Goal: Transaction & Acquisition: Purchase product/service

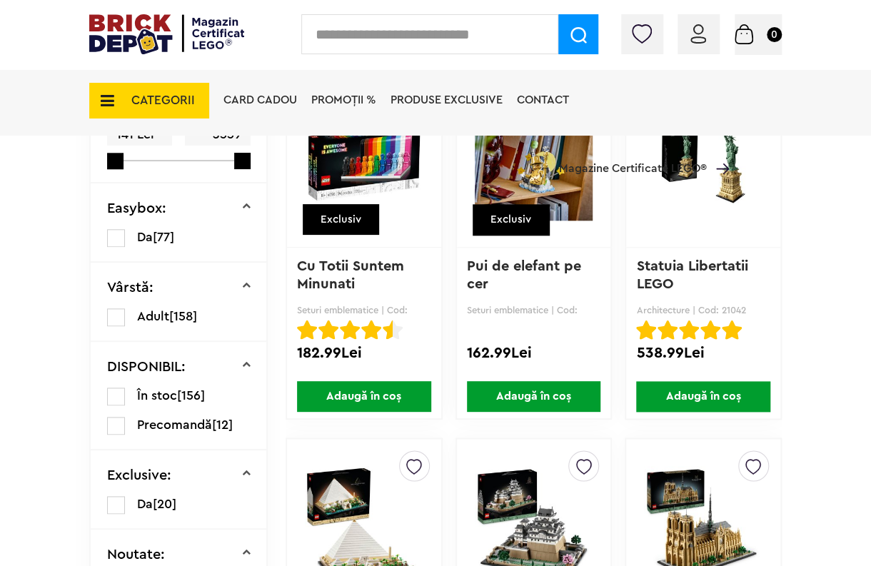
scroll to position [570, 0]
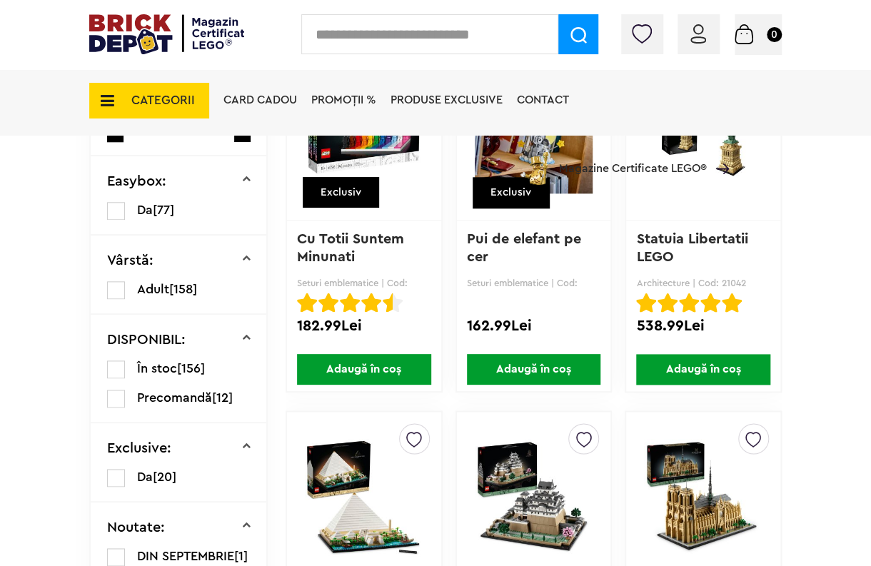
click at [116, 216] on label at bounding box center [116, 211] width 18 height 18
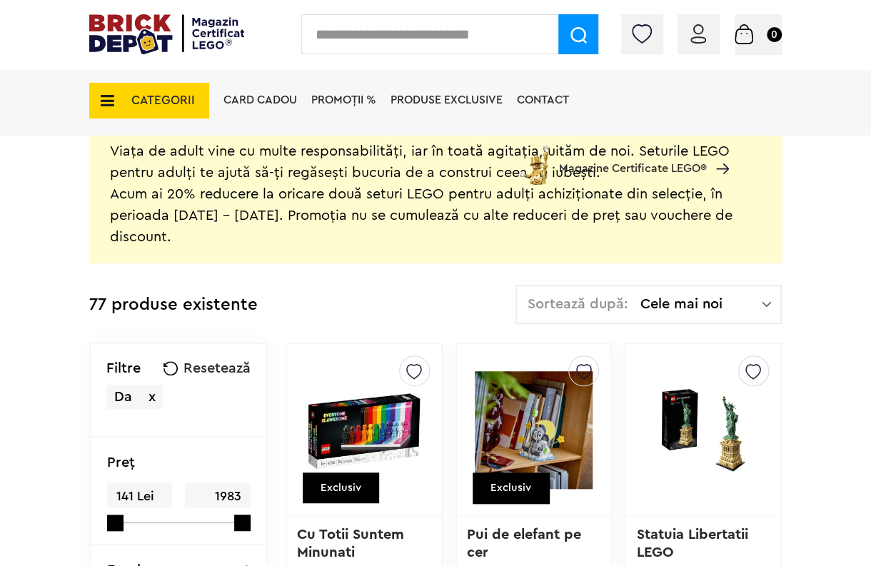
scroll to position [214, 0]
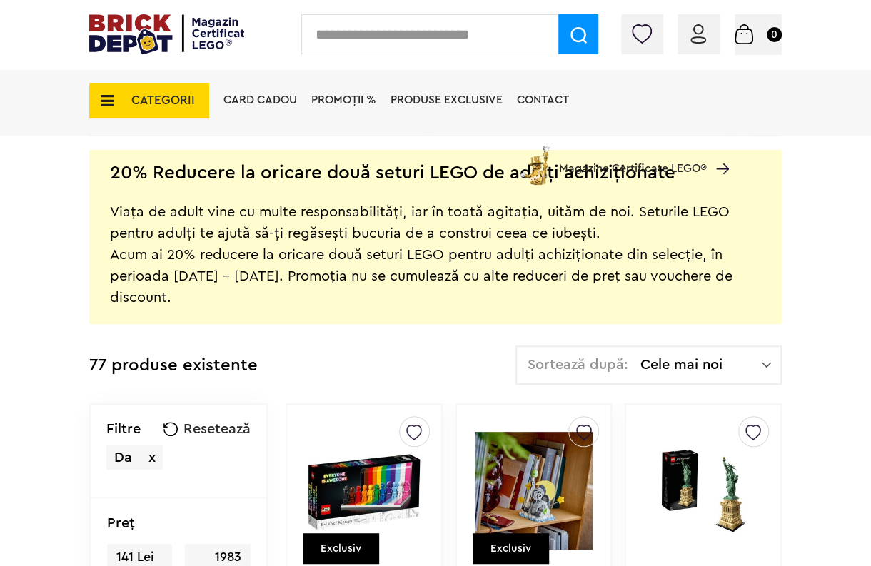
click at [673, 370] on span "Cele mai noi" at bounding box center [700, 365] width 121 height 14
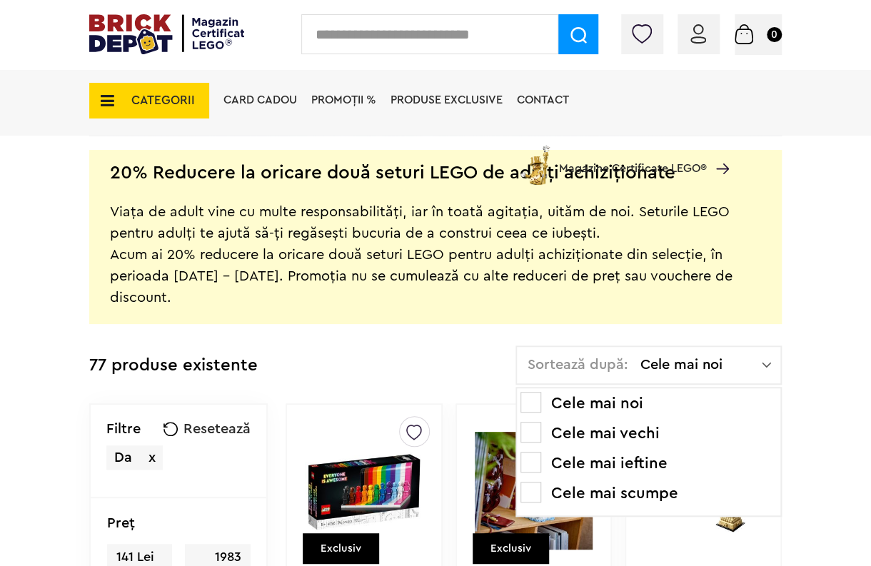
click at [612, 460] on li "Cele mai ieftine" at bounding box center [648, 463] width 256 height 23
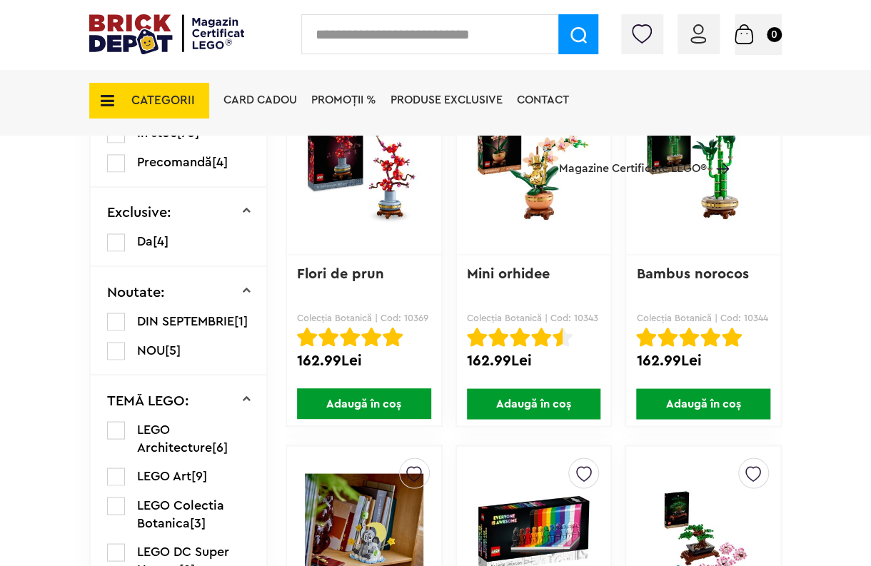
scroll to position [1142, 0]
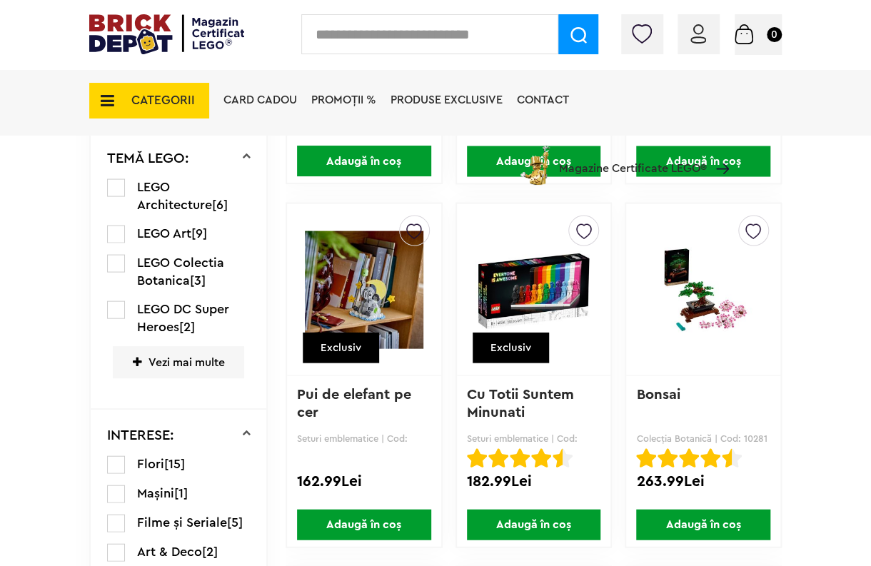
click at [372, 298] on img at bounding box center [364, 289] width 118 height 200
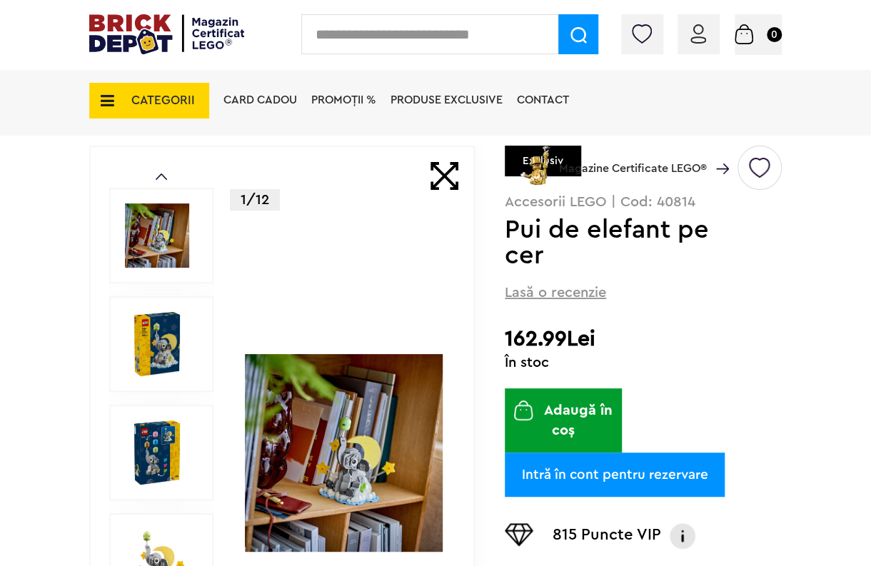
scroll to position [285, 0]
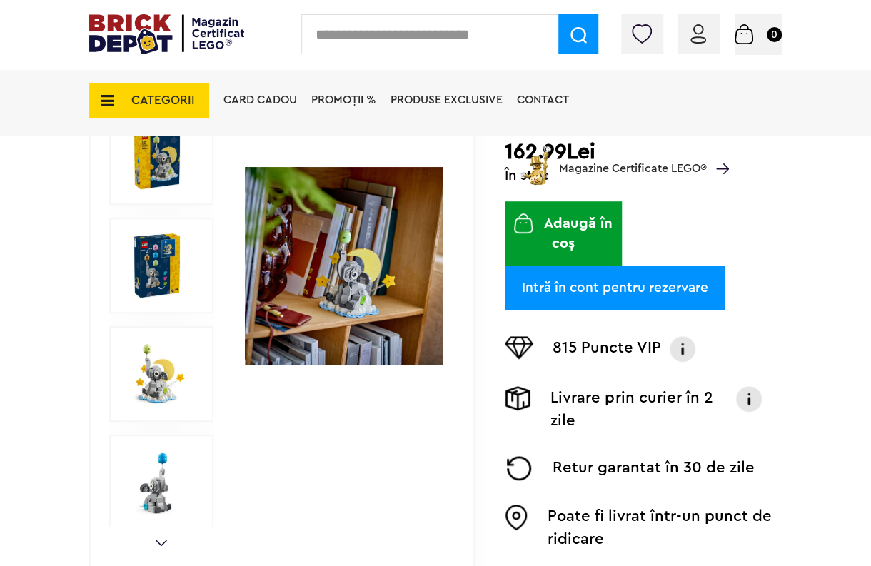
click at [333, 307] on img at bounding box center [344, 266] width 198 height 198
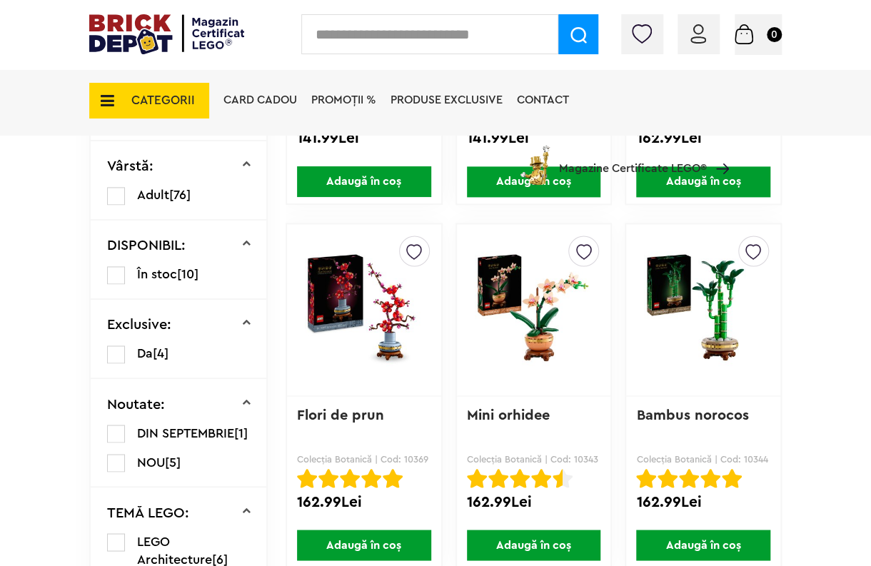
scroll to position [754, 0]
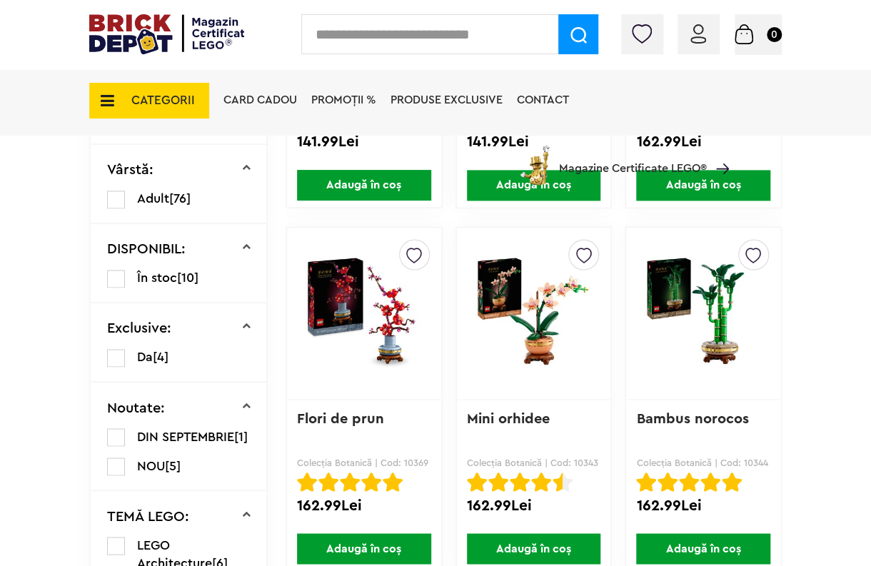
click at [515, 358] on img at bounding box center [534, 313] width 118 height 200
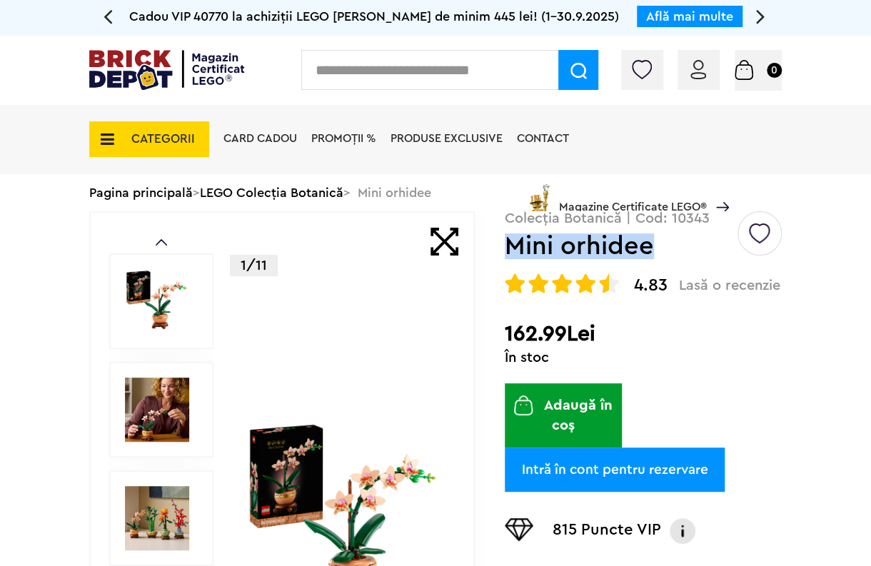
drag, startPoint x: 511, startPoint y: 243, endPoint x: 680, endPoint y: 246, distance: 169.2
click at [680, 246] on h1 "Mini orhidee" at bounding box center [620, 246] width 231 height 26
